Goal: Task Accomplishment & Management: Manage account settings

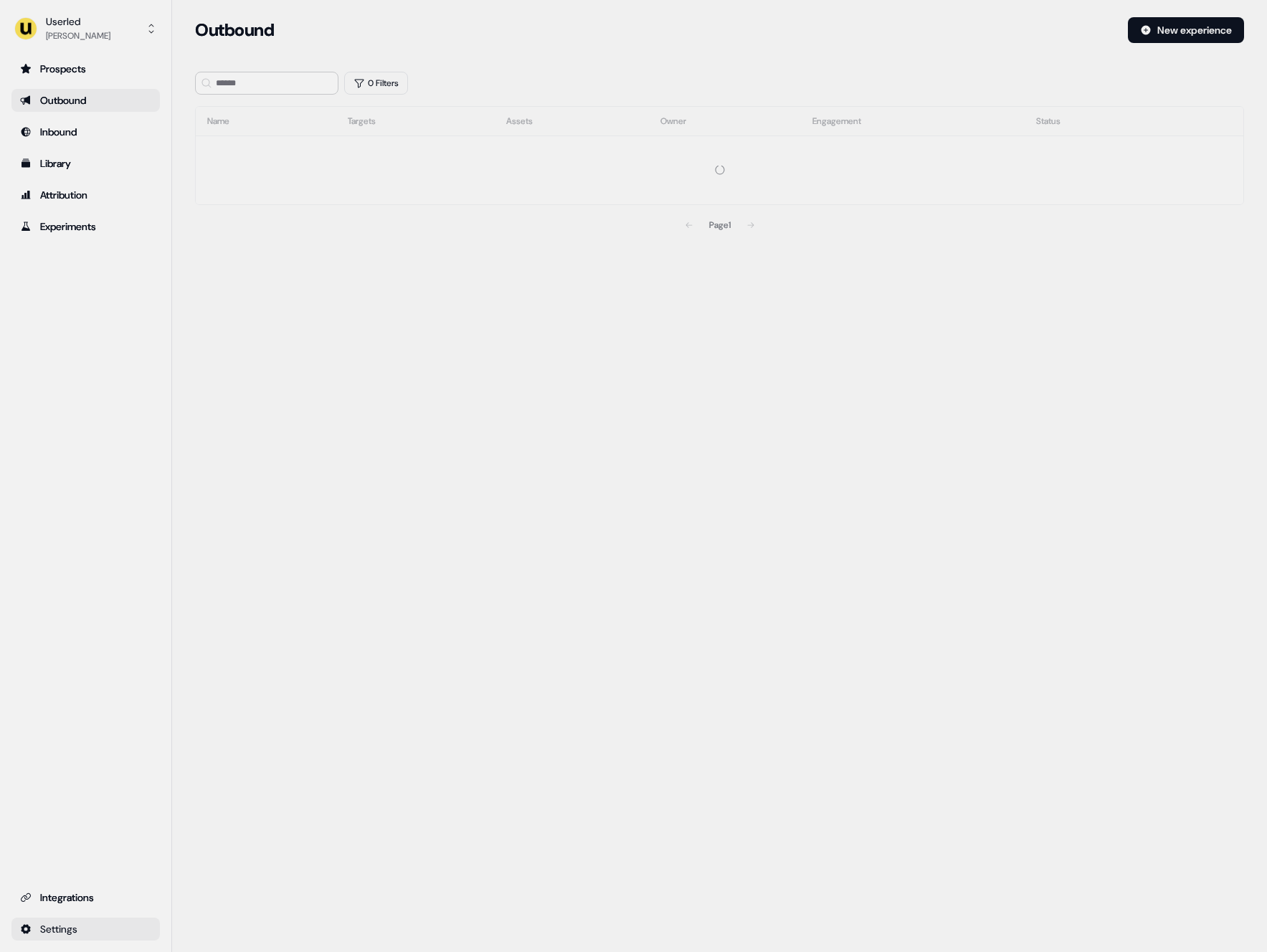
click at [149, 927] on html "For the best experience switch devices to a bigger screen. Go to [DOMAIN_NAME] …" at bounding box center [634, 476] width 1267 height 952
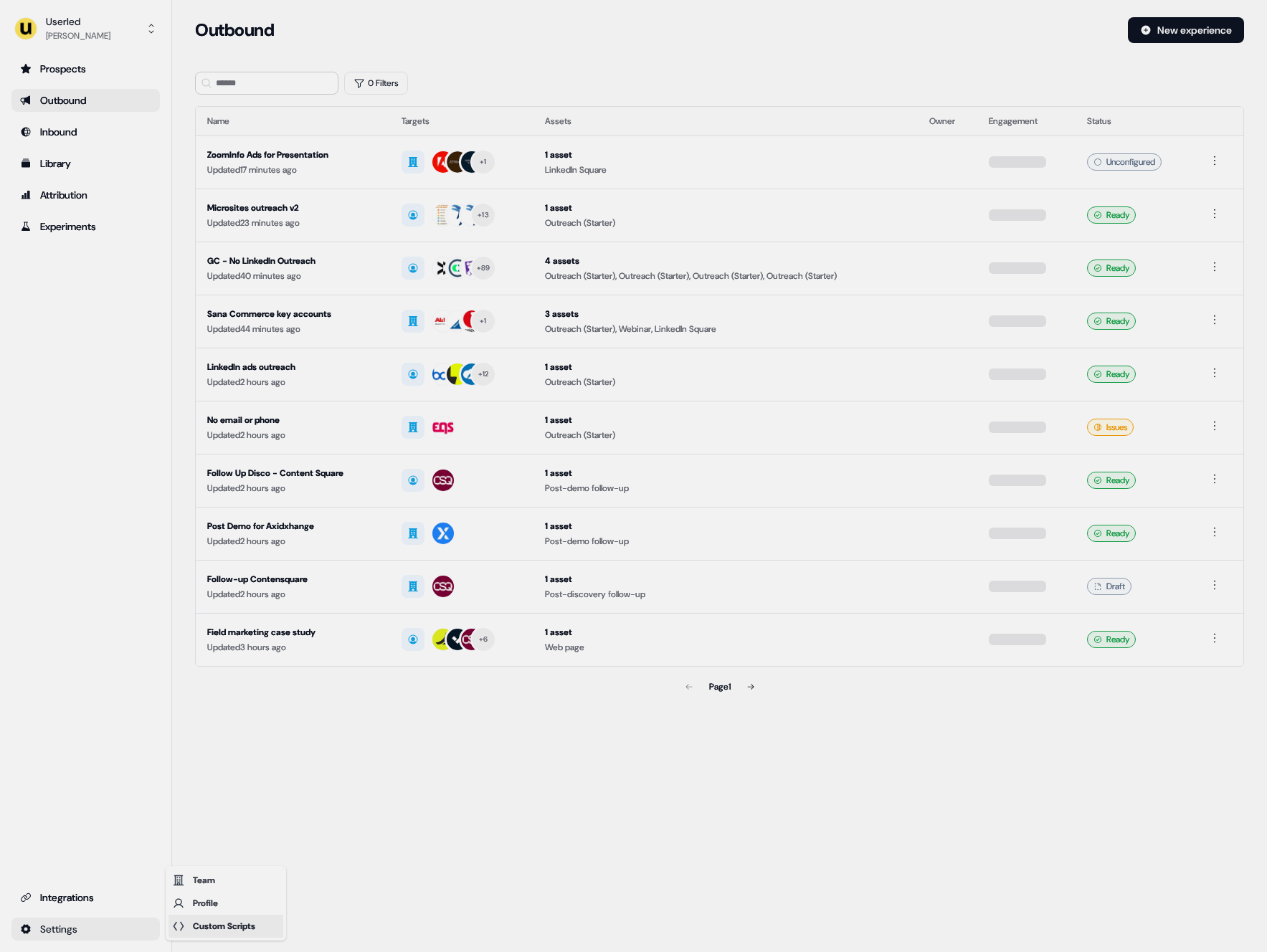
click at [210, 929] on div "Custom Scripts" at bounding box center [226, 926] width 115 height 23
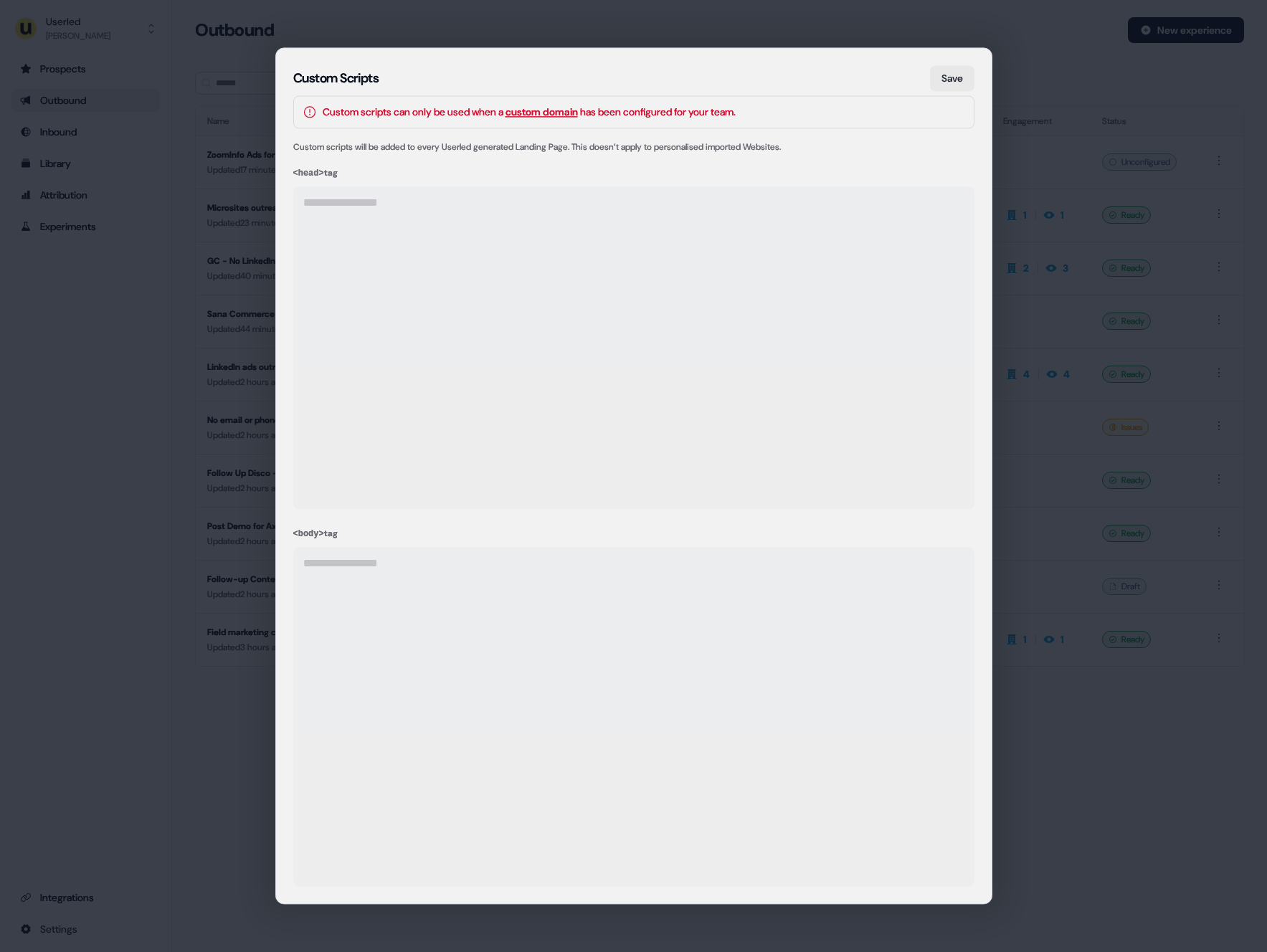
click at [195, 511] on div "**********" at bounding box center [634, 476] width 1267 height 952
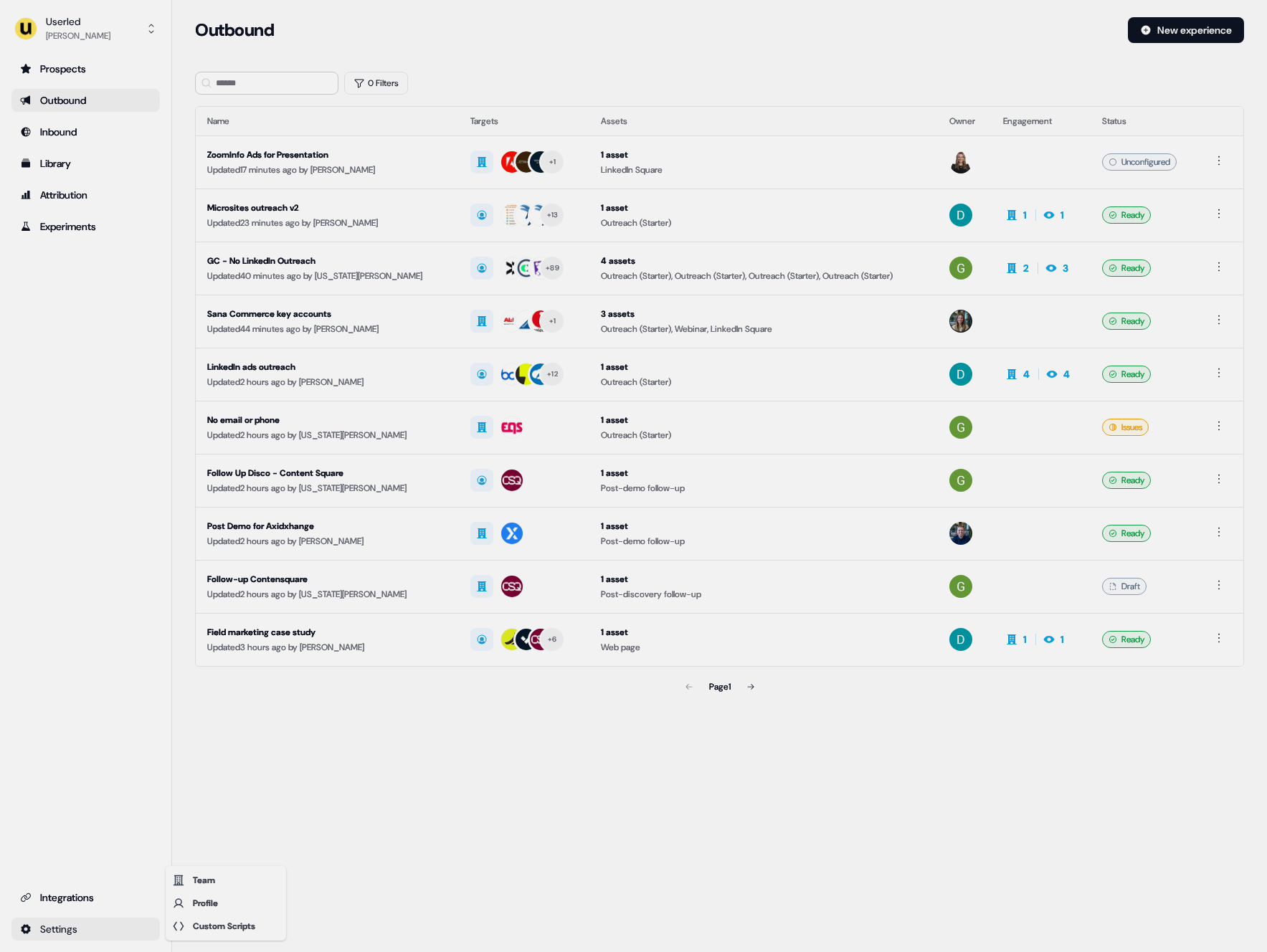
click at [120, 937] on html "For the best experience switch devices to a bigger screen. Go to [DOMAIN_NAME] …" at bounding box center [634, 476] width 1267 height 952
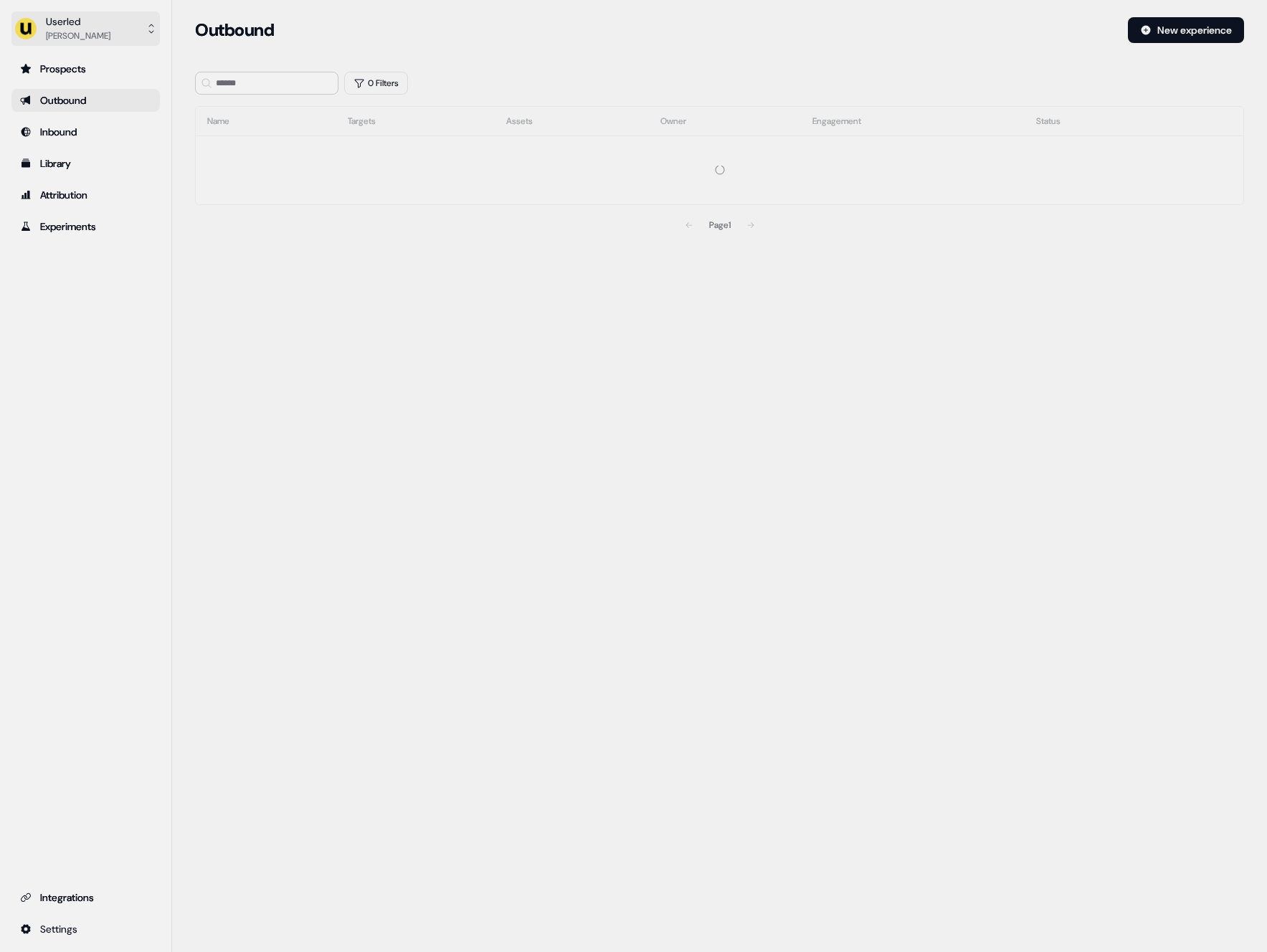
click at [132, 39] on button "Userled Henry Li" at bounding box center [86, 28] width 149 height 34
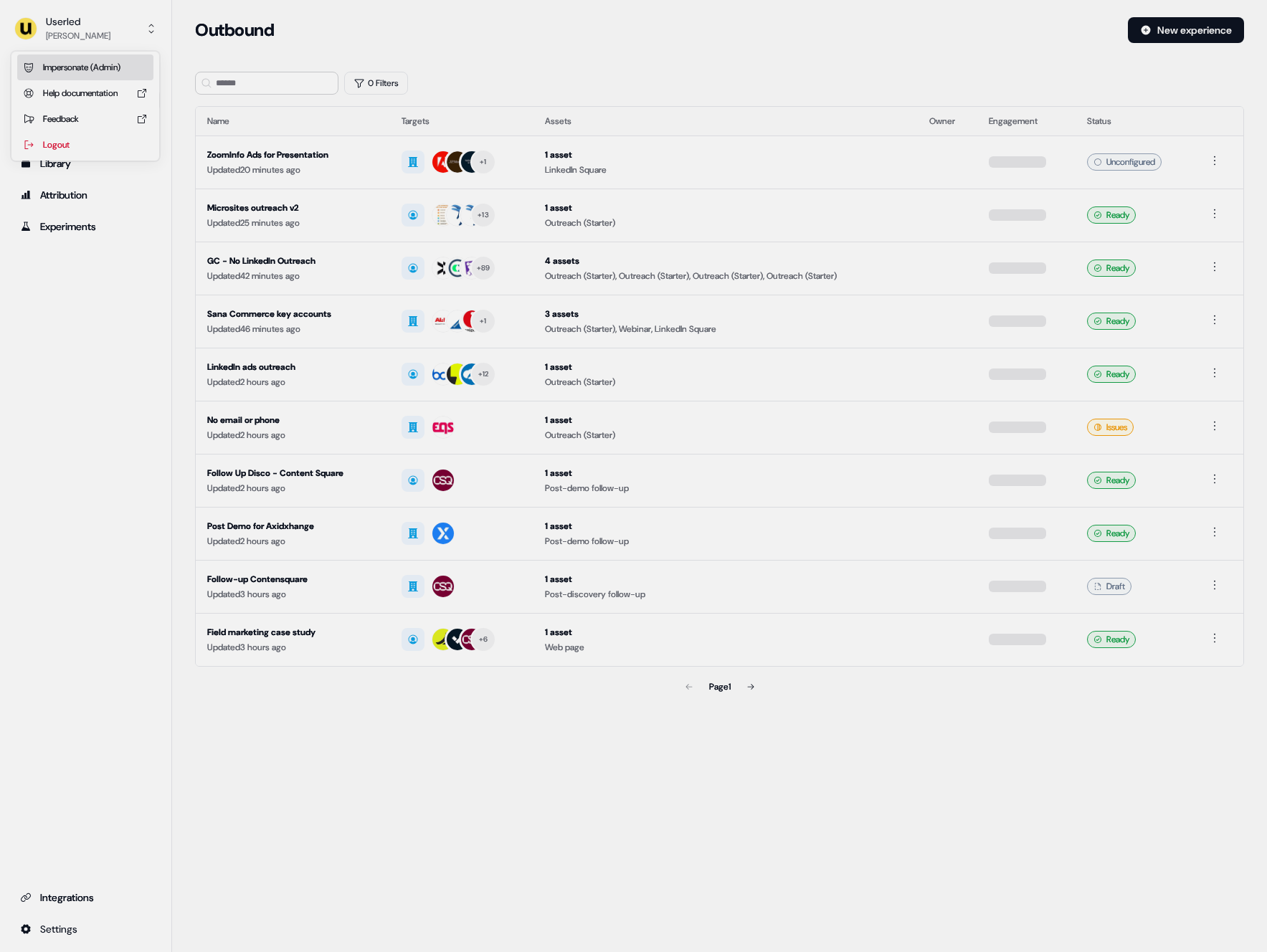
drag, startPoint x: 132, startPoint y: 67, endPoint x: 188, endPoint y: 93, distance: 61.7
click at [131, 67] on div "Impersonate (Admin)" at bounding box center [85, 67] width 136 height 26
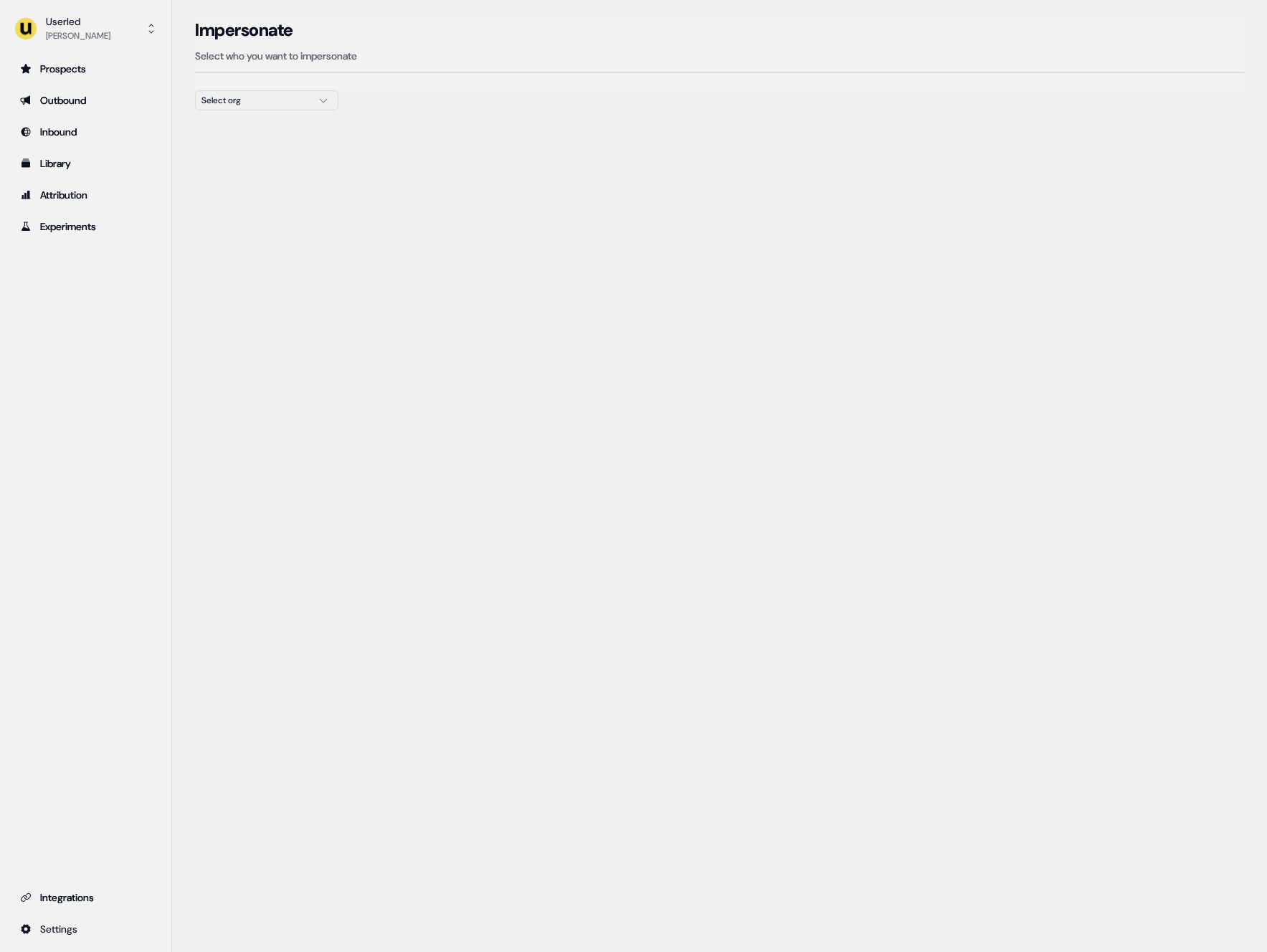
drag, startPoint x: 273, startPoint y: 88, endPoint x: 279, endPoint y: 100, distance: 13.4
click at [273, 88] on div "Impersonate Select who you want to impersonate" at bounding box center [719, 53] width 1049 height 73
click at [279, 102] on div "Select org" at bounding box center [255, 100] width 107 height 15
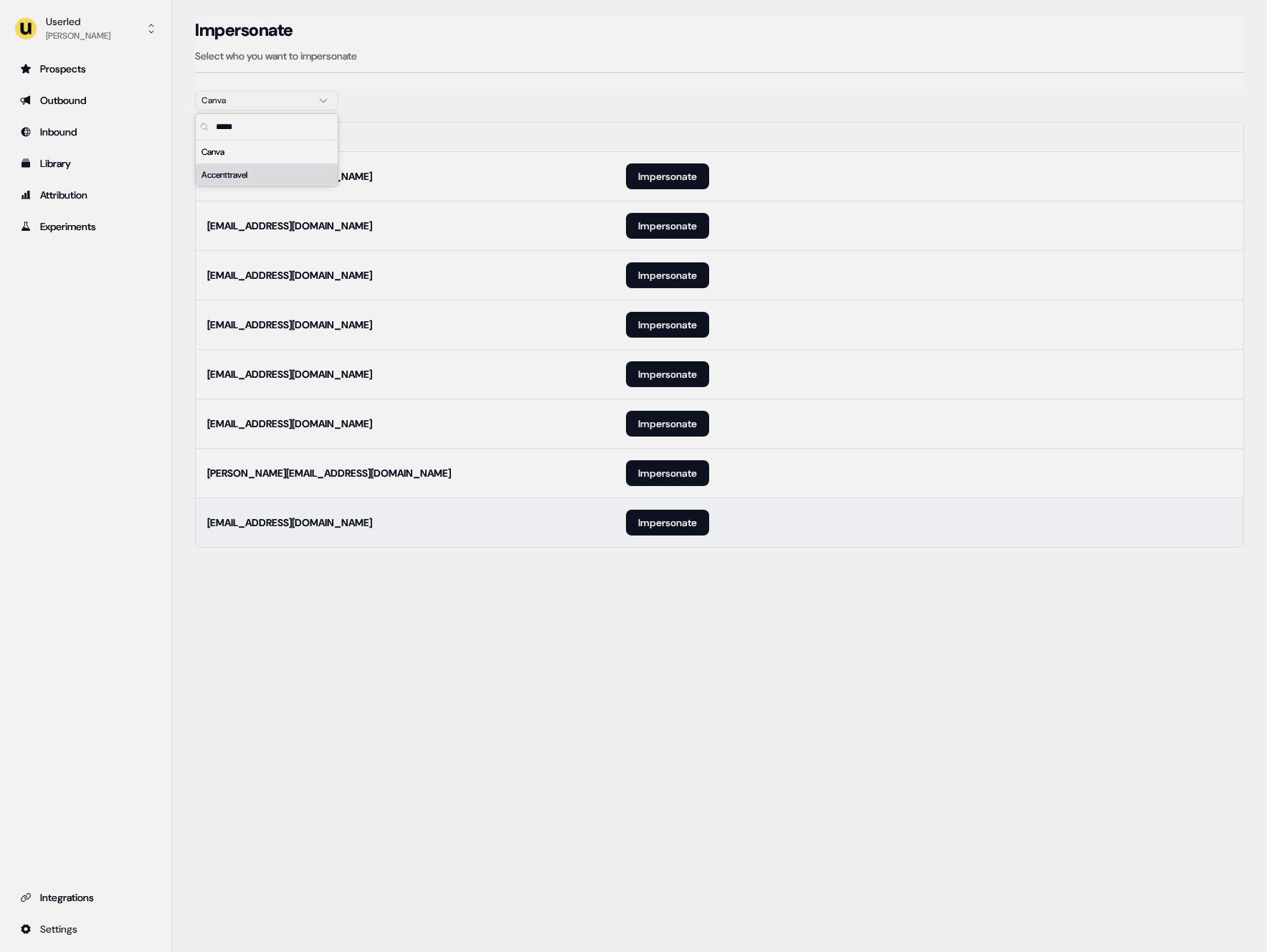
type input "*****"
click at [619, 518] on td "Impersonate" at bounding box center [928, 522] width 629 height 50
click at [655, 522] on button "Impersonate" at bounding box center [667, 523] width 83 height 26
